Goal: Transaction & Acquisition: Purchase product/service

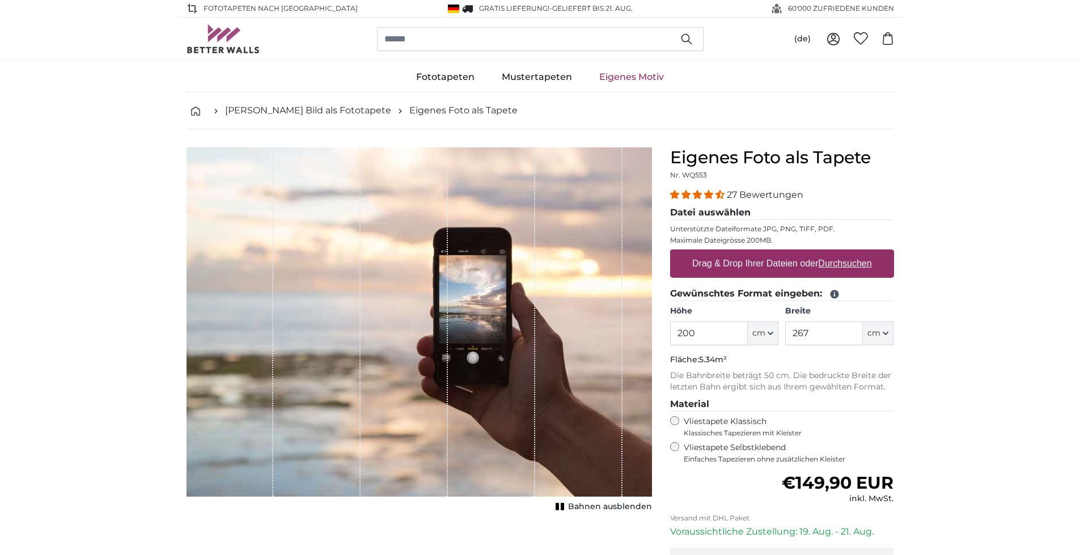
drag, startPoint x: 711, startPoint y: 337, endPoint x: 662, endPoint y: 335, distance: 49.4
click at [662, 335] on div "Eigenes Foto als Tapete Nr. WQ553 27 Bewertungen Datei auswählen Unterstützte D…" at bounding box center [782, 402] width 242 height 511
type input "140"
click at [842, 329] on input "267" at bounding box center [824, 333] width 78 height 24
click at [831, 266] on u "Durchsuchen" at bounding box center [844, 264] width 53 height 10
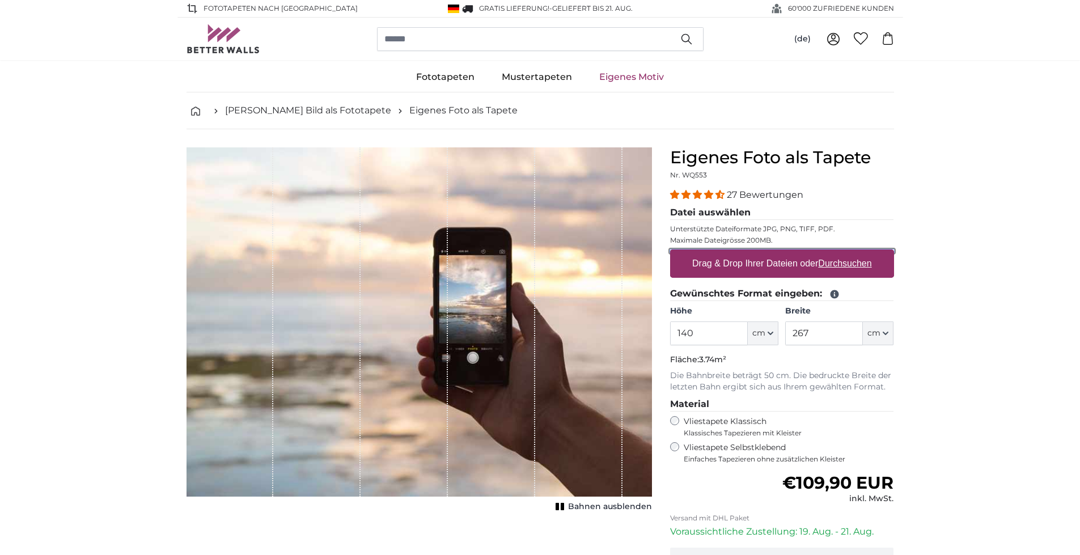
click at [831, 253] on input "Drag & Drop Ihrer Dateien oder Durchsuchen" at bounding box center [782, 250] width 224 height 3
type input "**********"
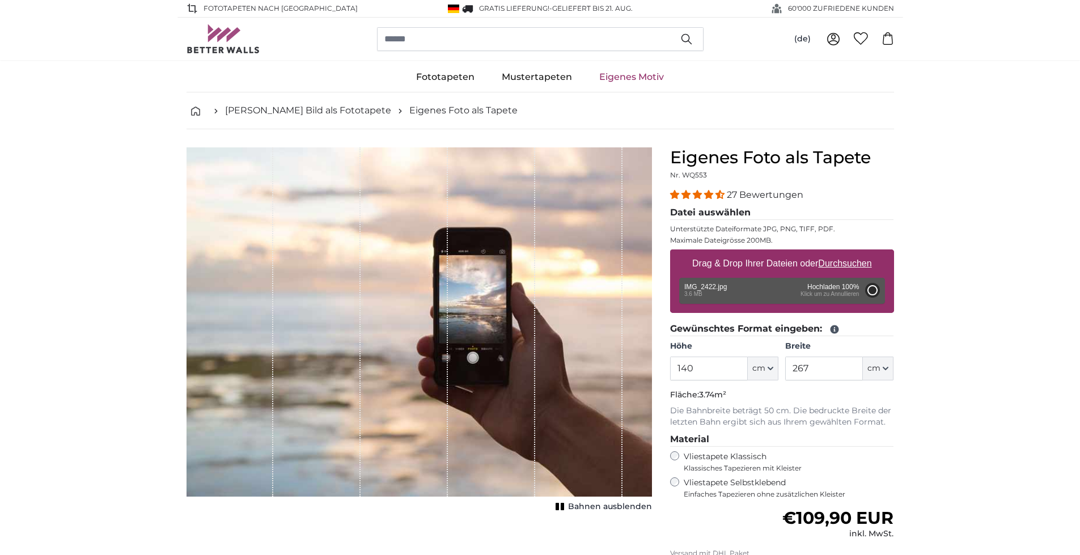
type input "200"
type input "266"
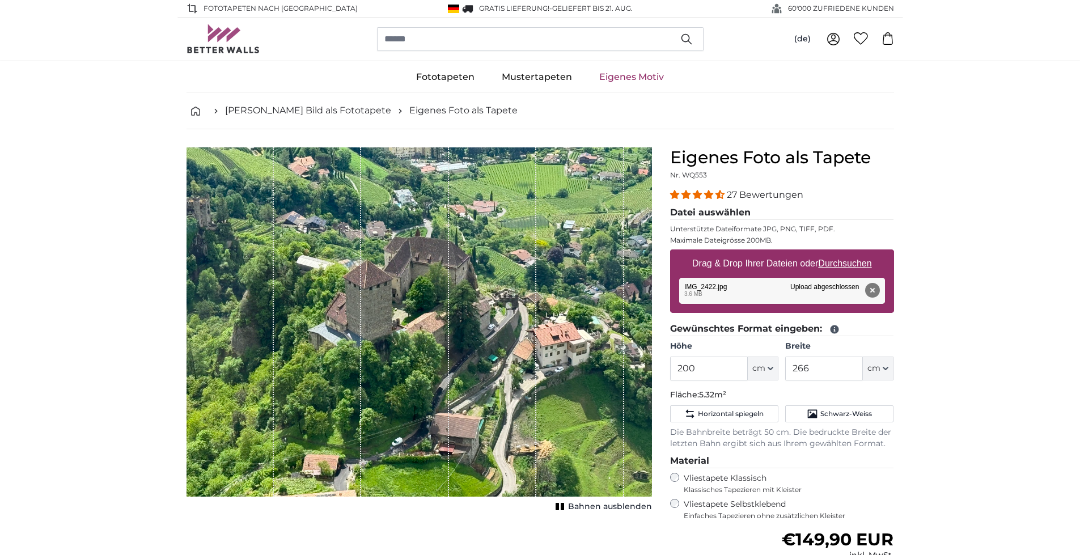
click at [712, 365] on input "200" at bounding box center [709, 369] width 78 height 24
drag, startPoint x: 712, startPoint y: 365, endPoint x: 565, endPoint y: 382, distance: 148.4
click at [565, 382] on product-detail "Abbrechen Bild zuschneiden Bahnen ausblenden Eigenes Foto als Tapete Nr. WQ553 …" at bounding box center [540, 422] width 726 height 586
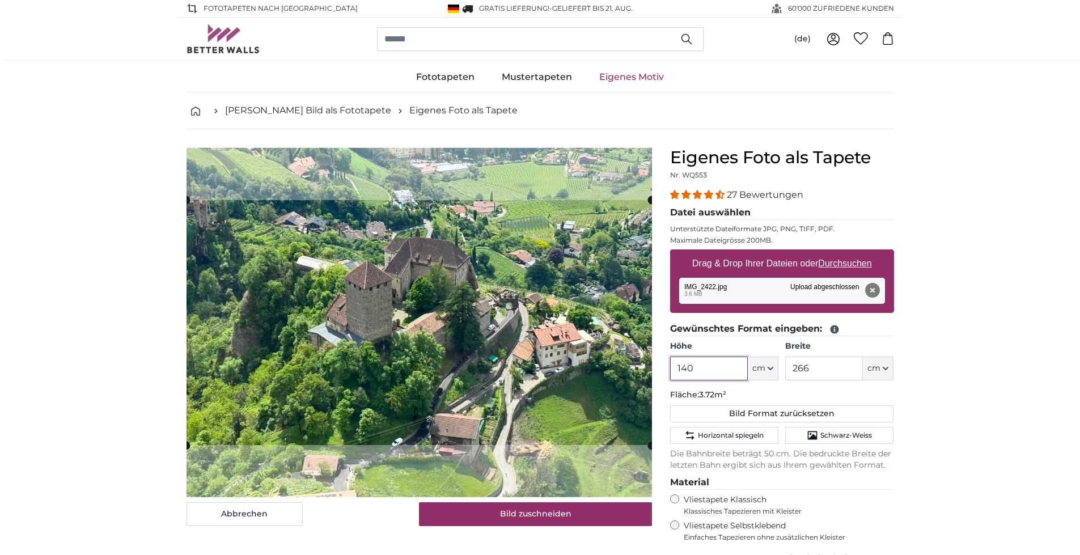
type input "140"
click at [822, 366] on input "266" at bounding box center [824, 369] width 78 height 24
drag, startPoint x: 822, startPoint y: 366, endPoint x: 778, endPoint y: 369, distance: 44.3
click at [778, 369] on div "Höhe 140 ft cm Centimeter (cm) Inches (inch) Feet (ft. in.) Breite 266 ft cm Ce…" at bounding box center [782, 361] width 224 height 40
type input "180"
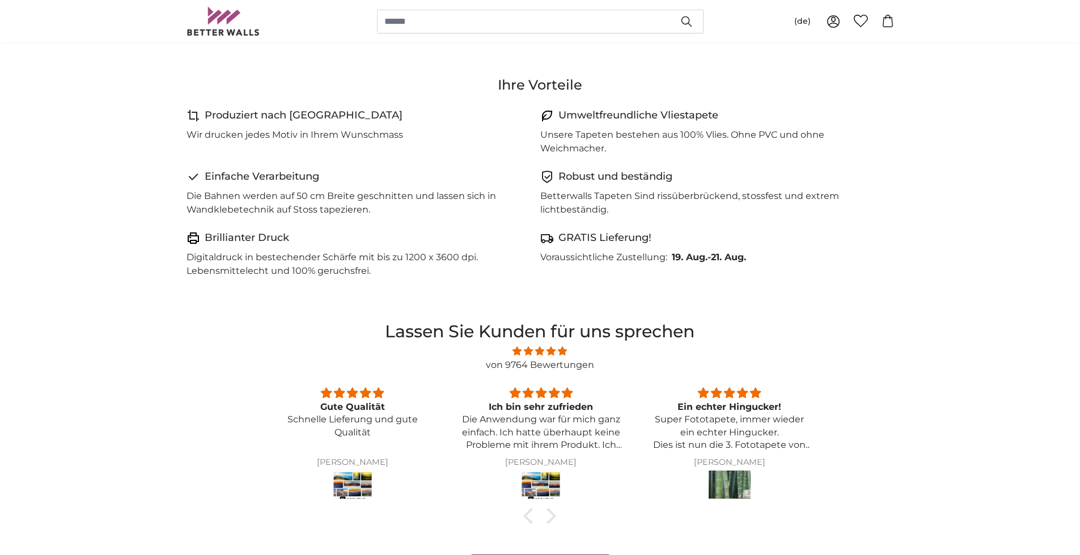
scroll to position [680, 0]
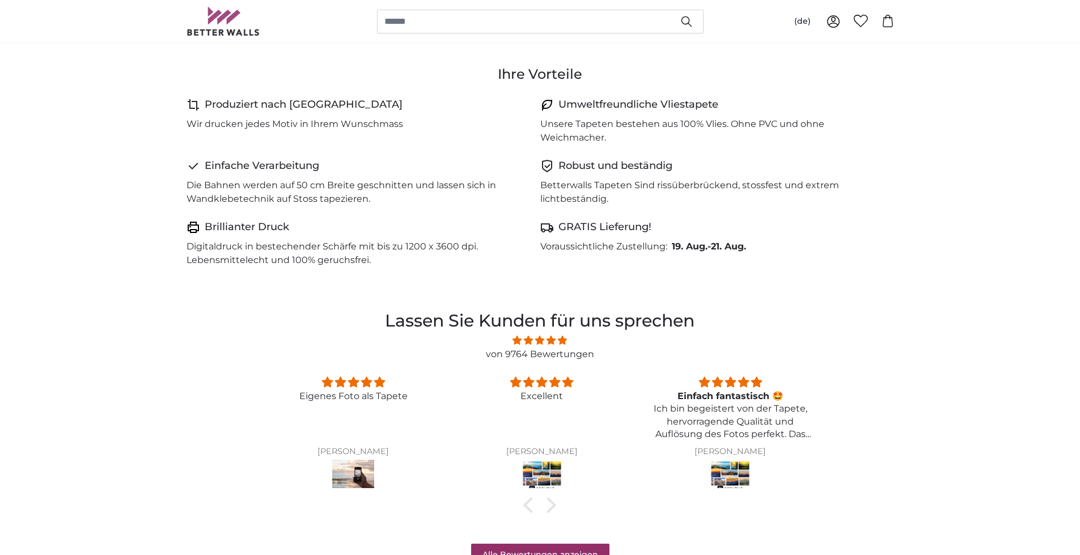
type input "180"
